Goal: Task Accomplishment & Management: Manage account settings

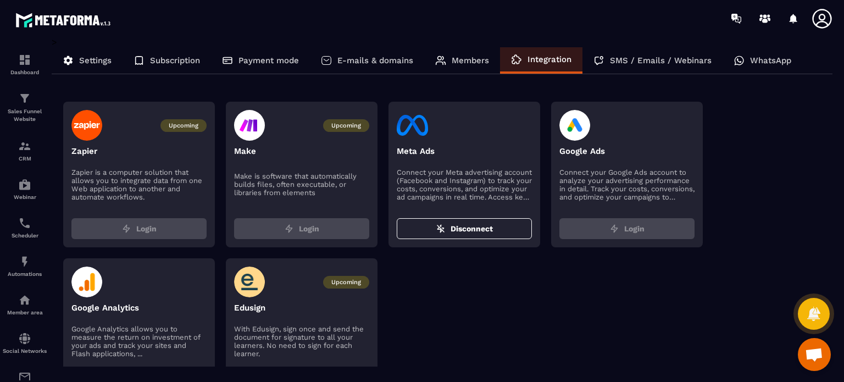
click at [490, 59] on div "Members" at bounding box center [462, 60] width 76 height 26
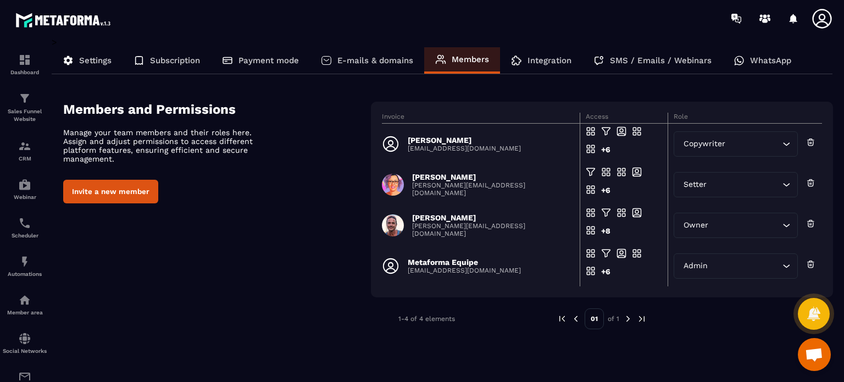
click at [424, 62] on div "E-mails & domains" at bounding box center [367, 60] width 114 height 26
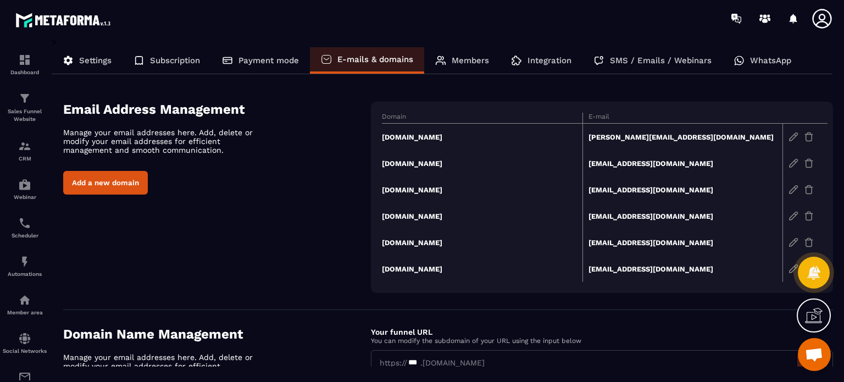
click at [299, 196] on div "Email Address Management Manage your email addresses here. Add, delete or modif…" at bounding box center [448, 197] width 770 height 191
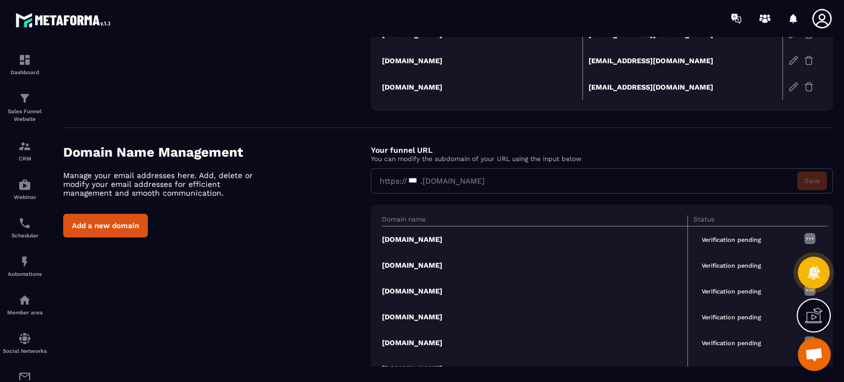
scroll to position [220, 0]
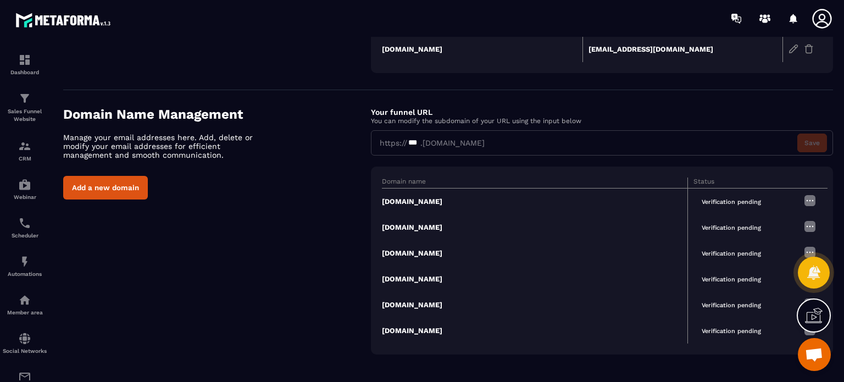
click at [605, 108] on div "Your funnel URL You can modify the subdomain of your URL using the input below" at bounding box center [602, 116] width 462 height 18
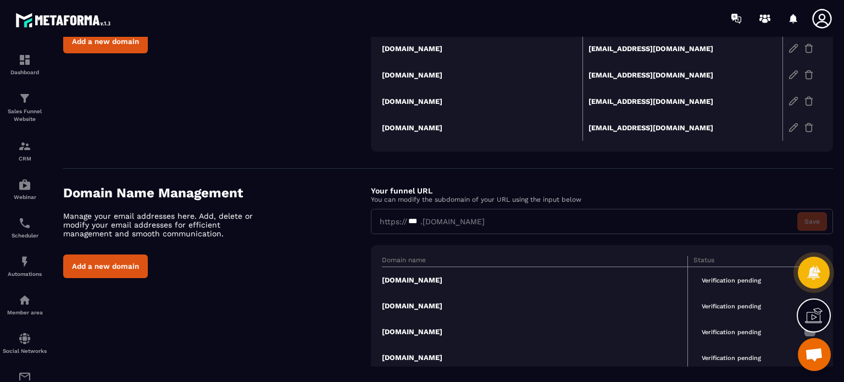
scroll to position [0, 0]
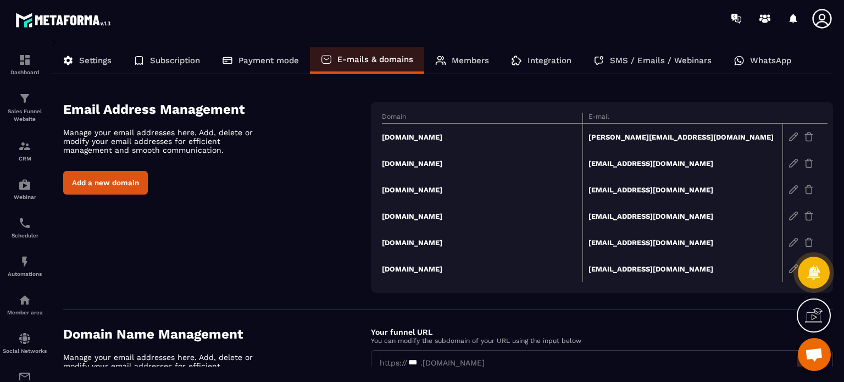
click at [821, 12] on icon at bounding box center [822, 19] width 22 height 22
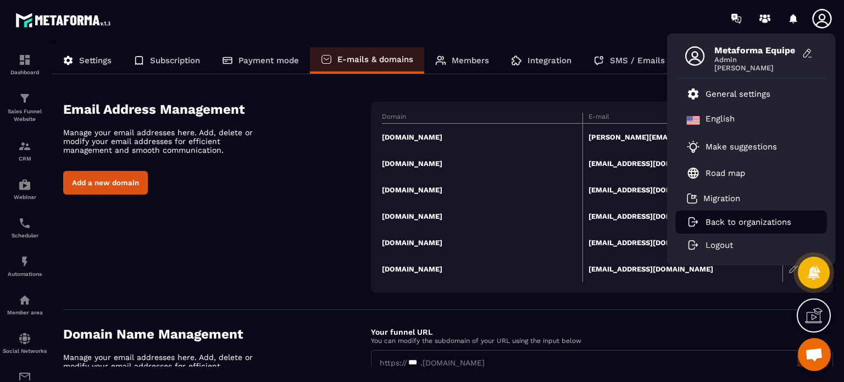
click at [709, 226] on p "Back to organizations" at bounding box center [748, 222] width 86 height 10
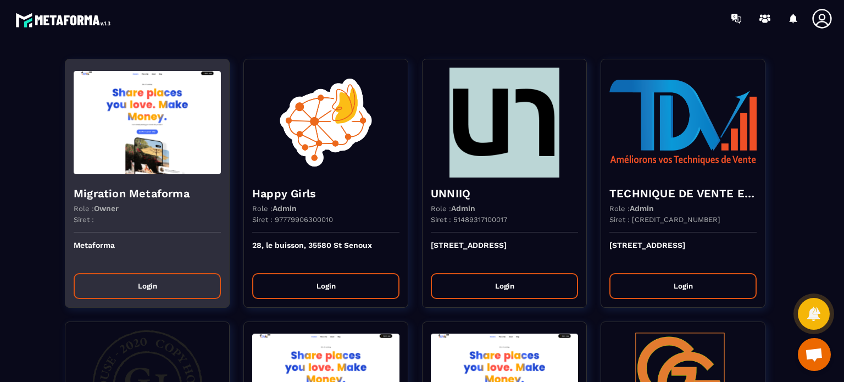
click at [169, 165] on img at bounding box center [147, 123] width 147 height 110
